Goal: Task Accomplishment & Management: Manage account settings

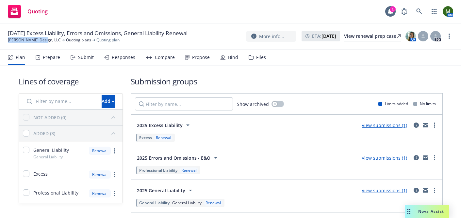
click at [223, 58] on icon at bounding box center [222, 57] width 5 height 5
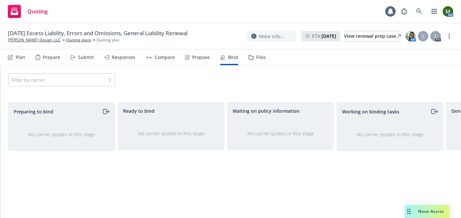
click at [186, 64] on div "Propose" at bounding box center [197, 58] width 24 height 16
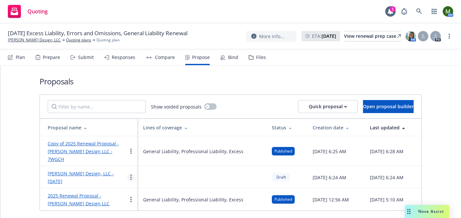
click at [129, 174] on link "more" at bounding box center [131, 178] width 8 height 8
click at [141, 126] on span "Void" at bounding box center [139, 126] width 25 height 6
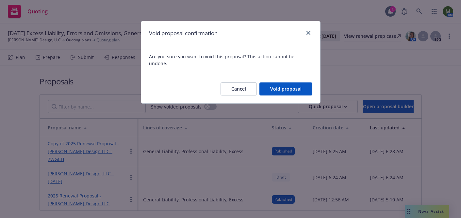
click at [276, 84] on button "Void proposal" at bounding box center [285, 89] width 53 height 13
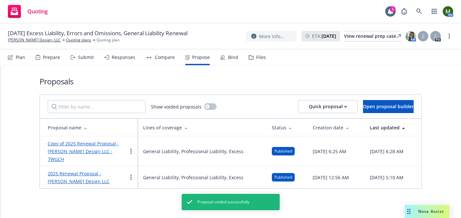
click at [100, 145] on link "Copy of 2025 Renewal Proposal - [PERSON_NAME] Design LLC - 7WGCH" at bounding box center [83, 152] width 71 height 22
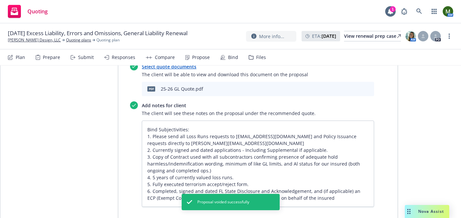
scroll to position [312, 0]
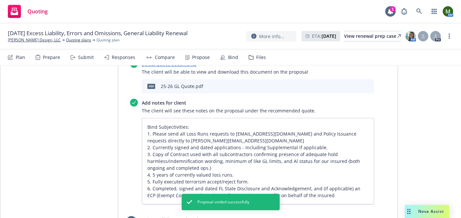
click at [349, 86] on icon "download file" at bounding box center [346, 85] width 5 height 5
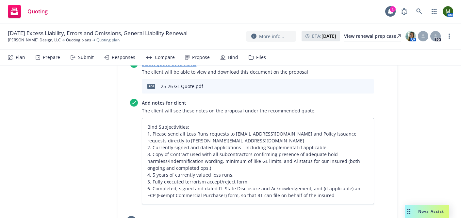
type textarea "x"
click at [54, 57] on div "Prepare" at bounding box center [51, 57] width 17 height 5
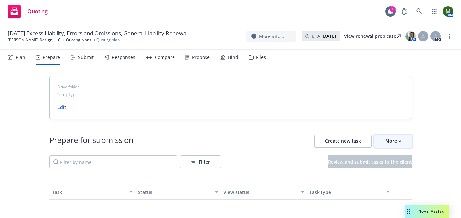
click at [385, 140] on div "More" at bounding box center [393, 141] width 16 height 12
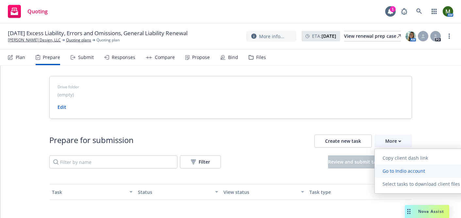
click at [387, 168] on link "Go to Indio account" at bounding box center [420, 171] width 93 height 13
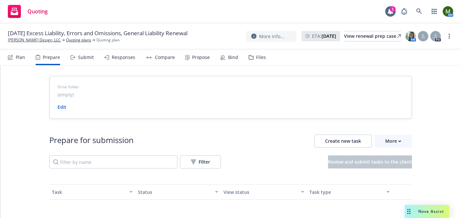
click at [89, 61] on div "Submit" at bounding box center [81, 58] width 23 height 16
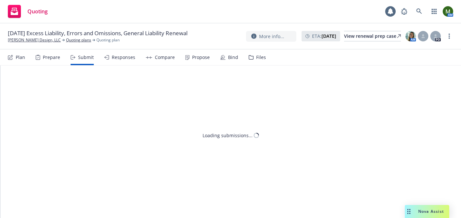
click at [114, 61] on div "Responses" at bounding box center [119, 58] width 31 height 16
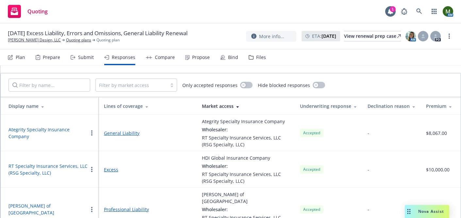
scroll to position [31, 0]
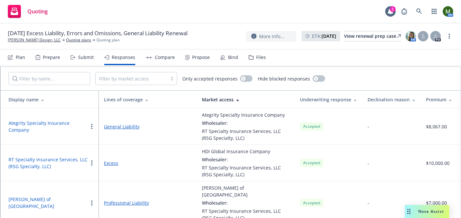
click at [62, 161] on button "RT Specialty Insurance Services, LLC (RSG Specialty, LLC)" at bounding box center [47, 163] width 79 height 14
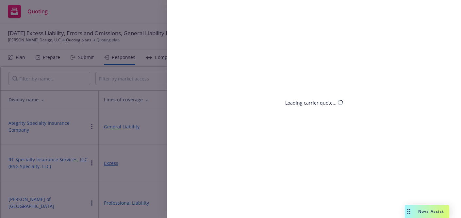
select select "FL"
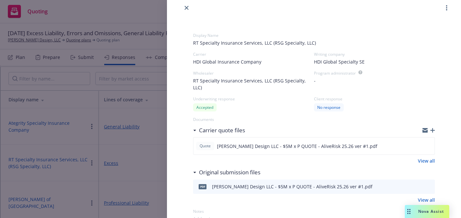
scroll to position [9, 0]
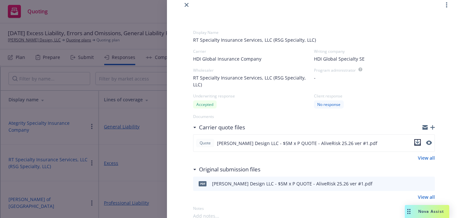
click at [417, 140] on icon "download file" at bounding box center [416, 142] width 5 height 5
click at [189, 5] on link "close" at bounding box center [186, 5] width 8 height 8
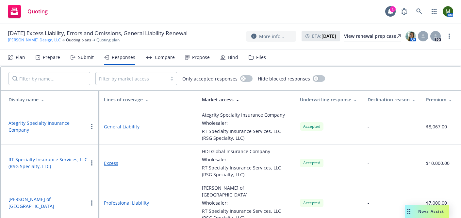
click at [32, 42] on link "[PERSON_NAME] Design, LLC" at bounding box center [34, 40] width 53 height 6
